Goal: Information Seeking & Learning: Learn about a topic

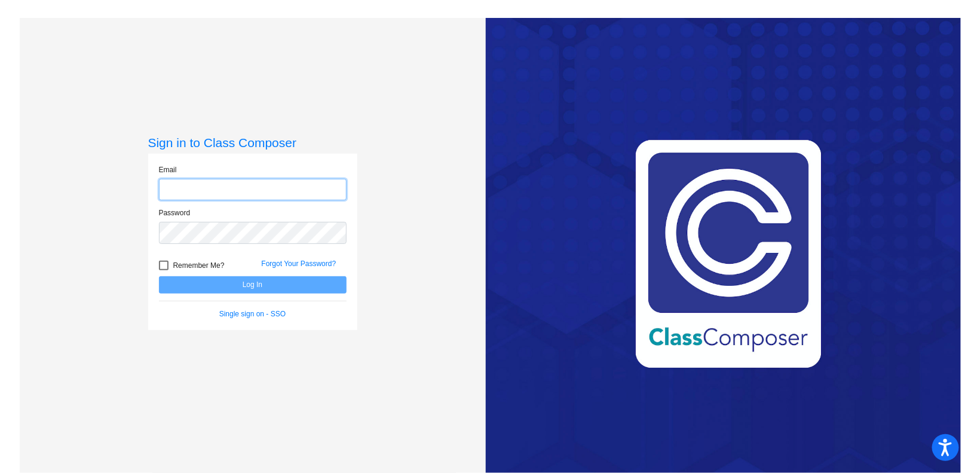
type input "[PERSON_NAME][EMAIL_ADDRESS][PERSON_NAME][DOMAIN_NAME]"
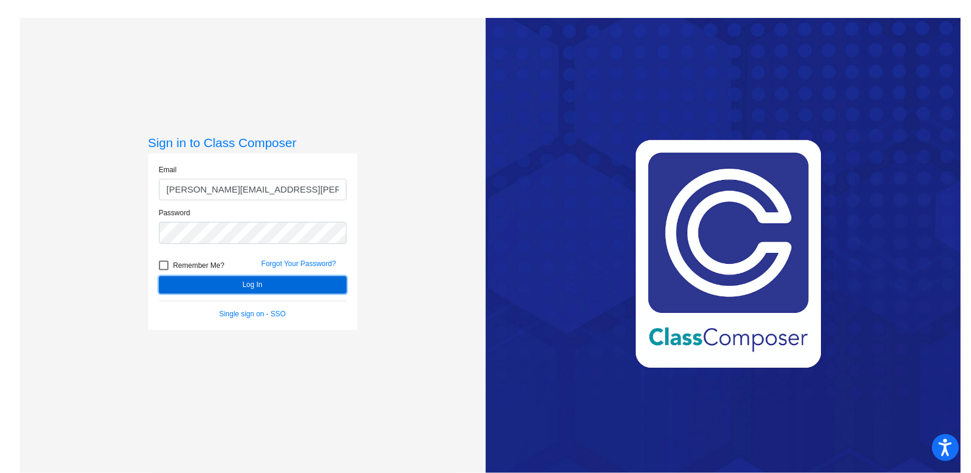
click at [238, 282] on button "Log In" at bounding box center [253, 284] width 188 height 17
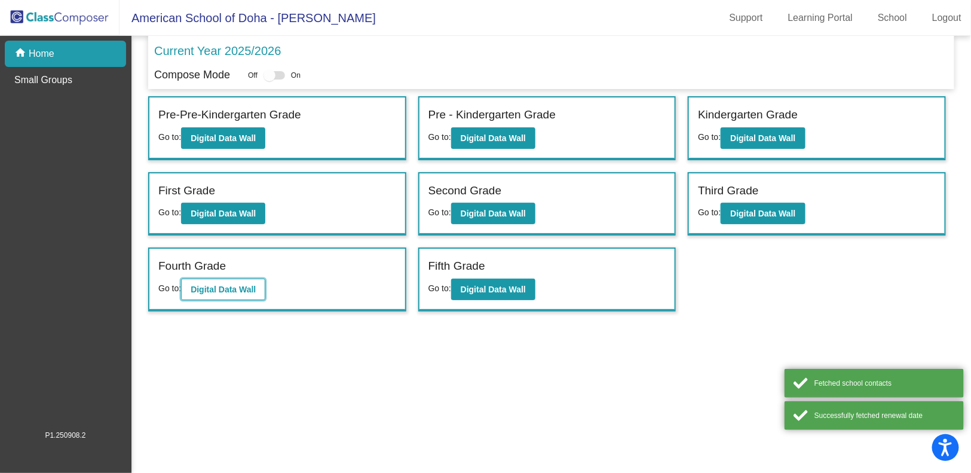
click at [249, 289] on b "Digital Data Wall" at bounding box center [223, 289] width 65 height 10
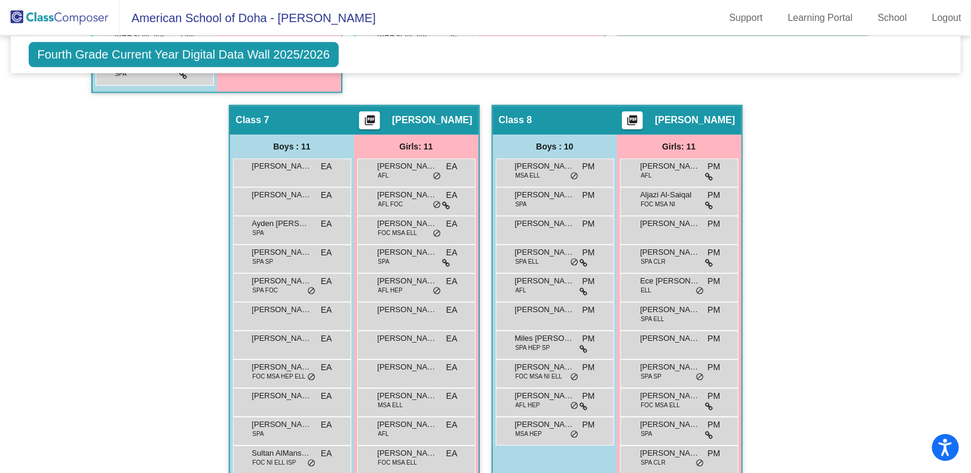
scroll to position [1150, 0]
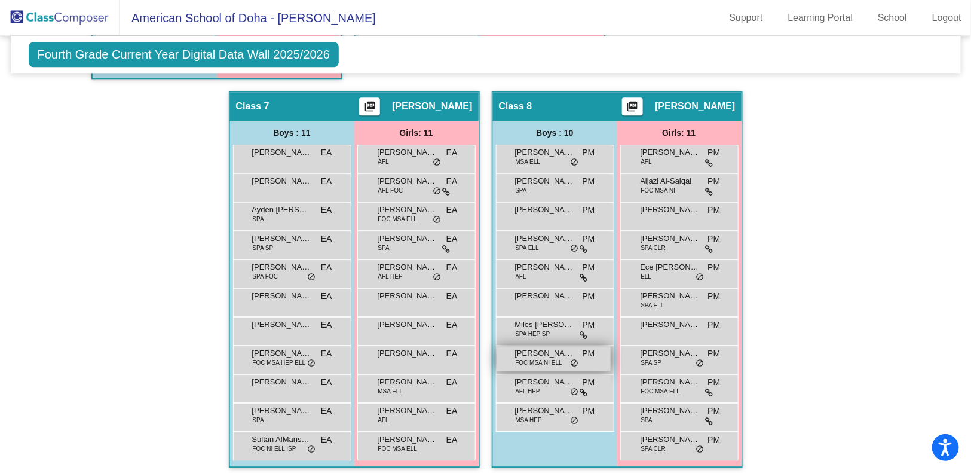
click at [540, 358] on span "FOC MSA NI ELL" at bounding box center [539, 362] width 47 height 9
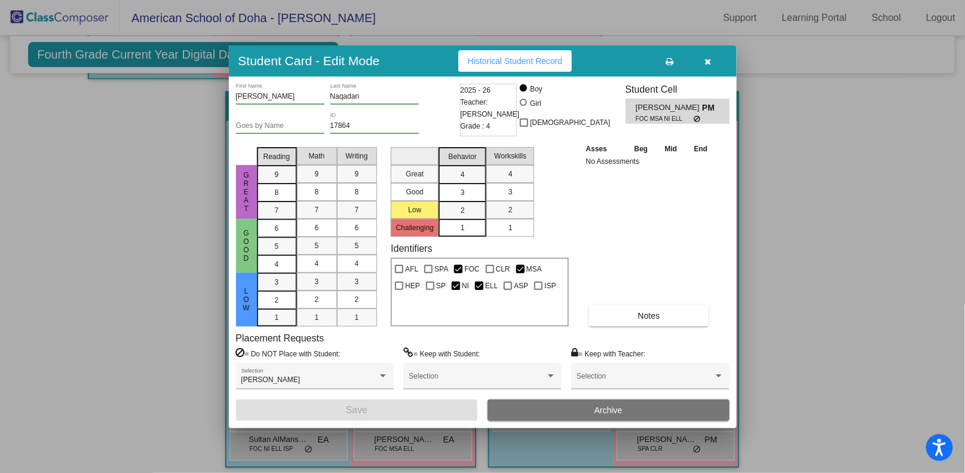
click at [707, 60] on icon "button" at bounding box center [708, 61] width 7 height 8
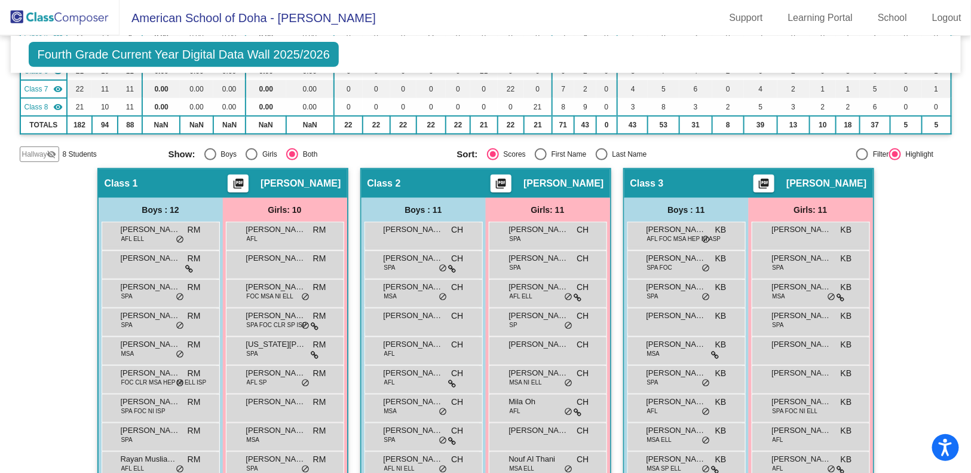
scroll to position [213, 0]
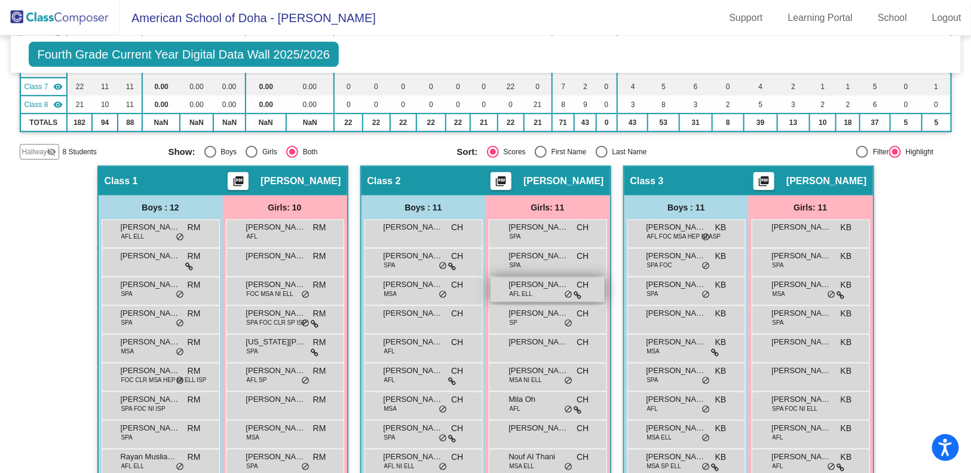
click at [510, 289] on span "AFL ELL" at bounding box center [521, 293] width 23 height 9
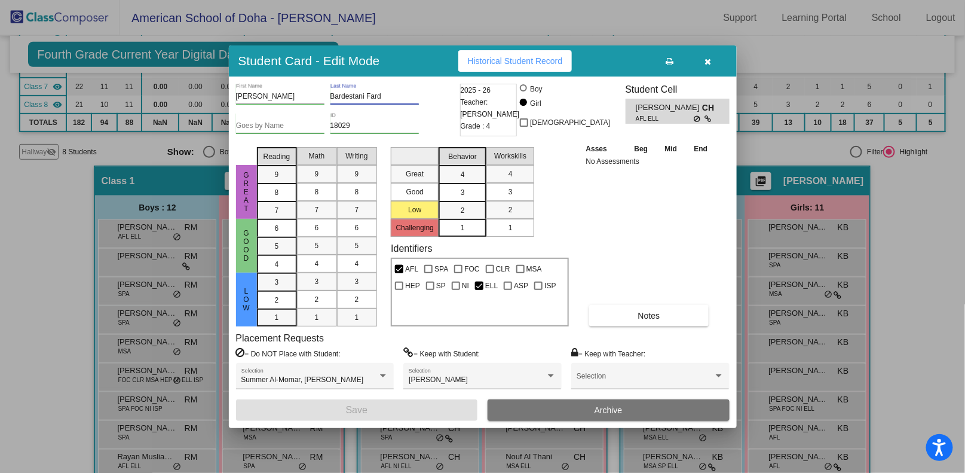
drag, startPoint x: 387, startPoint y: 97, endPoint x: 329, endPoint y: 96, distance: 58.0
click at [329, 96] on div "[PERSON_NAME] First Name Bardestani [PERSON_NAME] Last Name" at bounding box center [346, 98] width 221 height 29
click at [708, 59] on icon "button" at bounding box center [708, 61] width 7 height 8
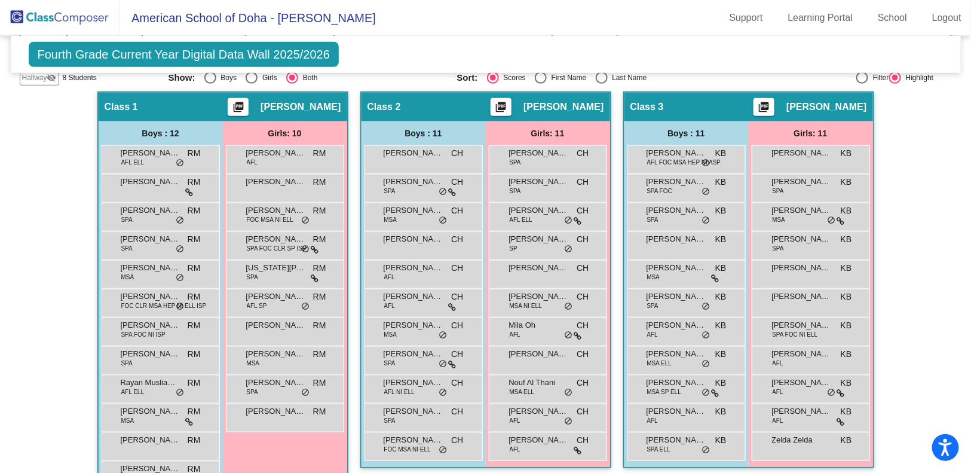
scroll to position [291, 0]
